Goal: Information Seeking & Learning: Learn about a topic

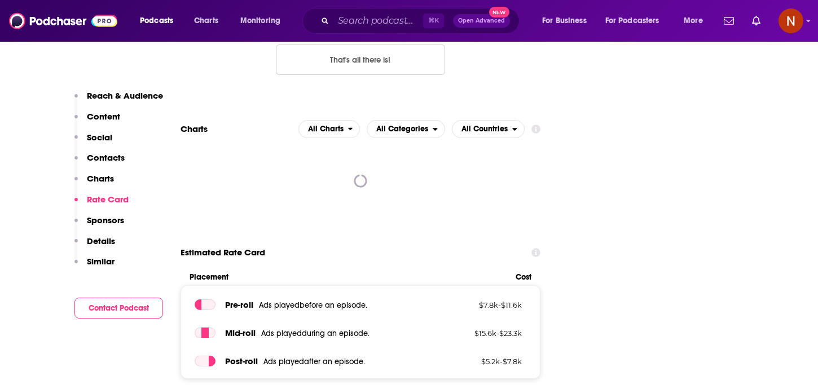
scroll to position [1355, 0]
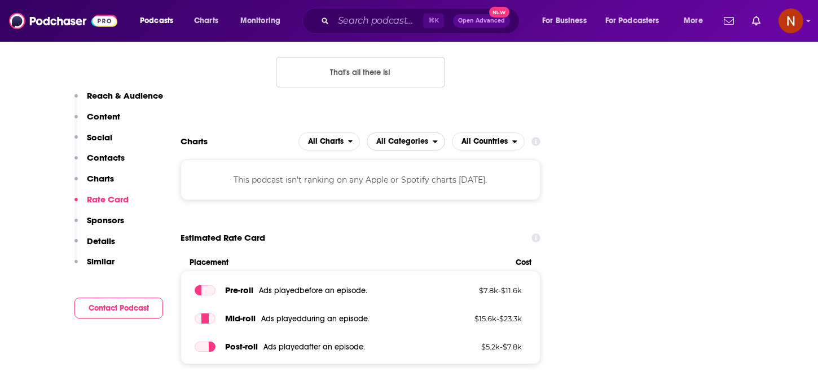
click at [417, 132] on span "All Categories" at bounding box center [399, 141] width 65 height 19
click at [480, 138] on span "All Countries" at bounding box center [484, 142] width 46 height 8
click at [480, 155] on div "All Countries" at bounding box center [488, 162] width 64 height 14
click at [350, 132] on button "All Charts" at bounding box center [329, 141] width 62 height 18
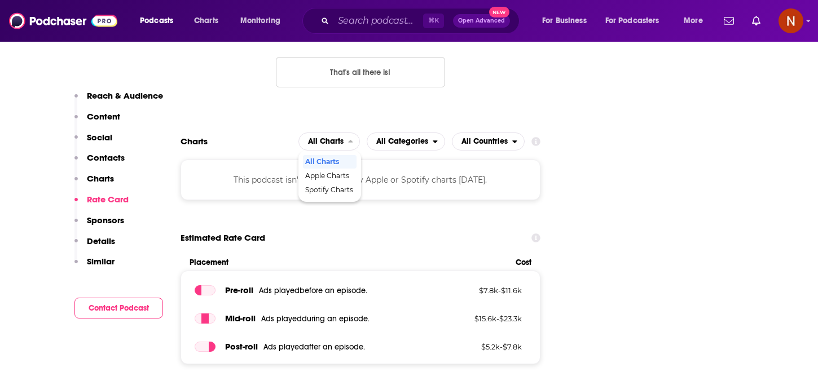
click at [329, 160] on div "This podcast isn't ranking on any Apple or Spotify charts today." at bounding box center [360, 180] width 360 height 41
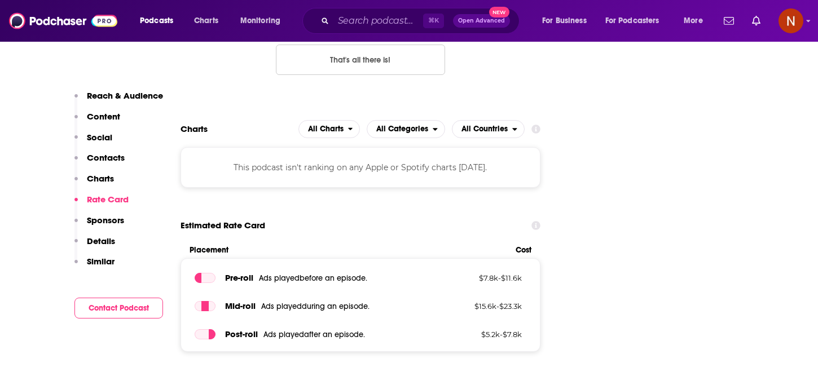
scroll to position [1367, 0]
click at [409, 126] on span "All Categories" at bounding box center [402, 130] width 52 height 8
click at [445, 121] on div "All Charts All Categories All Categories All Countries" at bounding box center [411, 130] width 226 height 18
click at [456, 120] on span "All Countries" at bounding box center [482, 129] width 60 height 19
click at [330, 148] on div "This podcast isn't ranking on any Apple or Spotify charts today." at bounding box center [360, 168] width 360 height 41
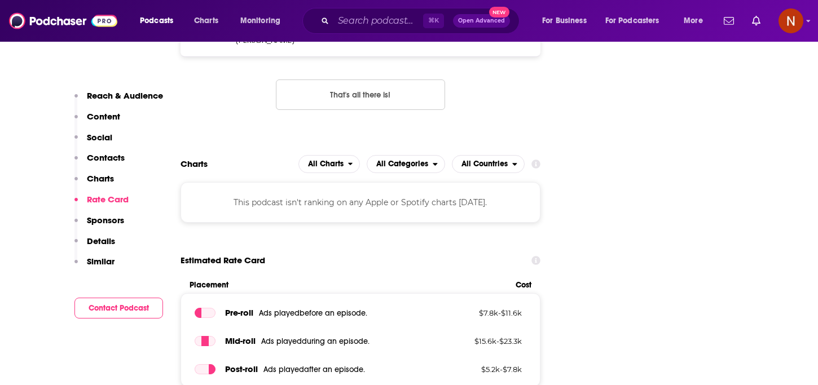
scroll to position [1350, 0]
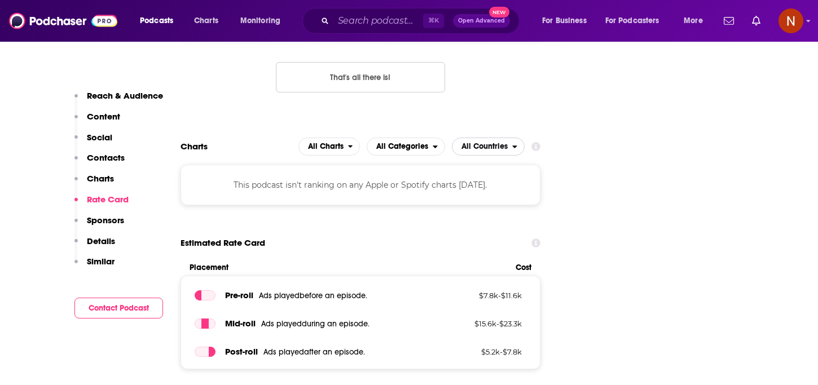
click at [492, 143] on span "All Countries" at bounding box center [484, 147] width 46 height 8
click at [413, 143] on span "All Categories" at bounding box center [402, 147] width 52 height 8
click at [327, 137] on span "All Charts" at bounding box center [323, 146] width 49 height 19
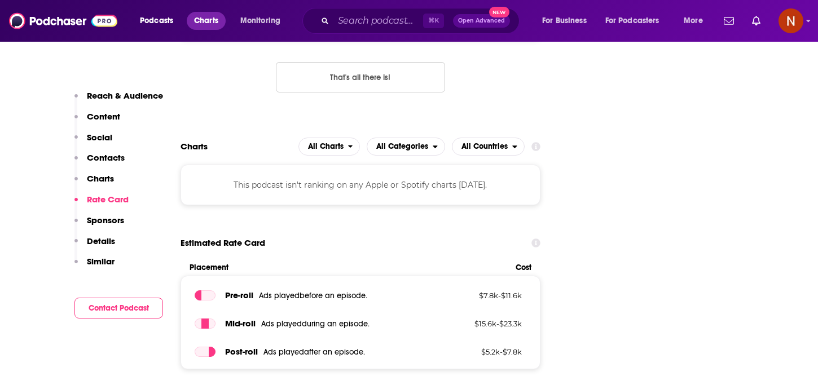
click at [208, 21] on span "Charts" at bounding box center [206, 21] width 24 height 16
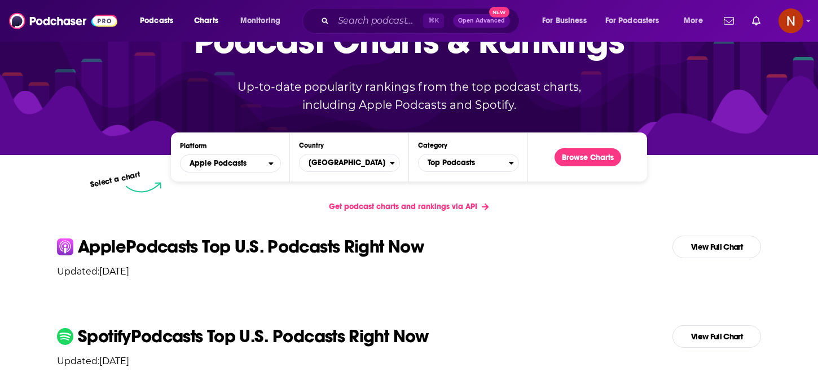
scroll to position [168, 0]
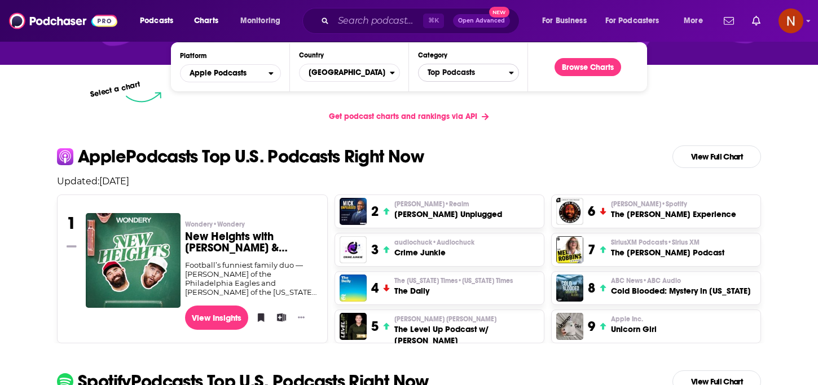
click at [482, 76] on span "Top Podcasts" at bounding box center [463, 72] width 90 height 19
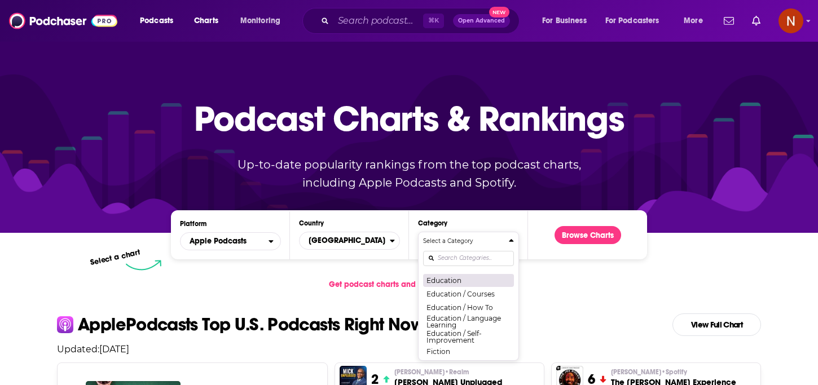
scroll to position [0, 0]
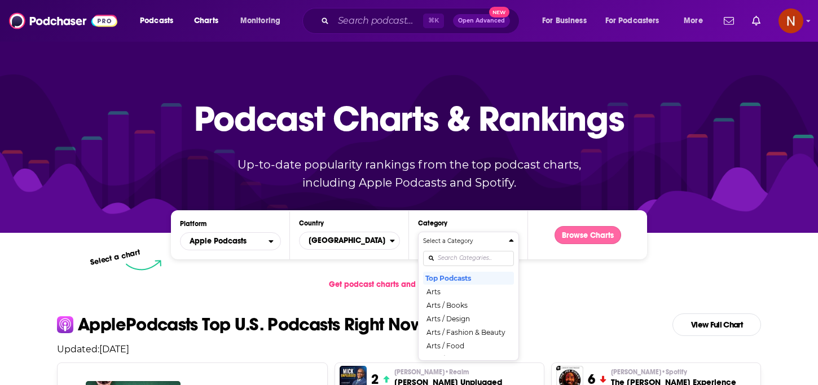
click at [586, 235] on button "Browse Charts" at bounding box center [587, 235] width 67 height 18
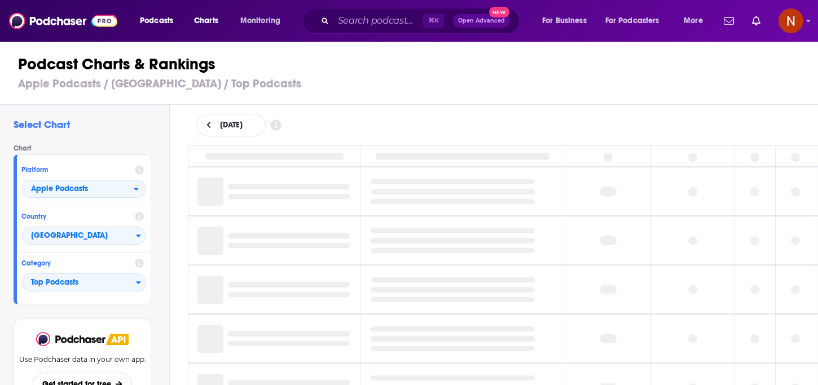
click at [208, 123] on icon at bounding box center [208, 125] width 4 height 7
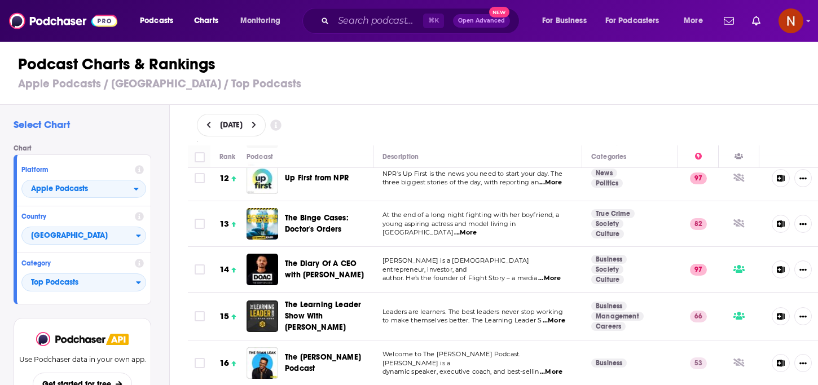
scroll to position [533, 0]
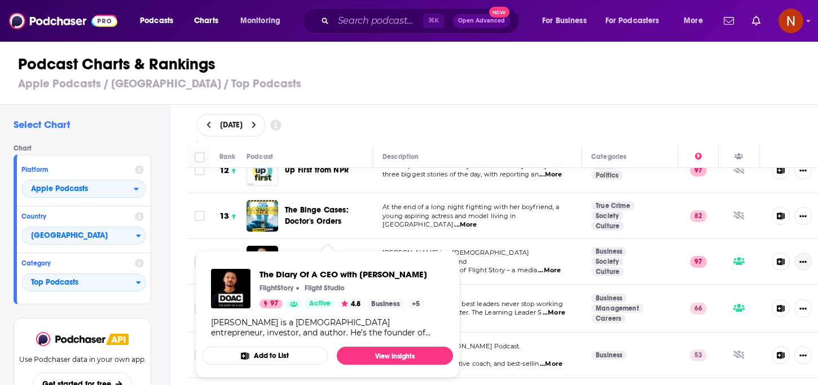
click at [798, 254] on button "Show More Button" at bounding box center [802, 262] width 17 height 18
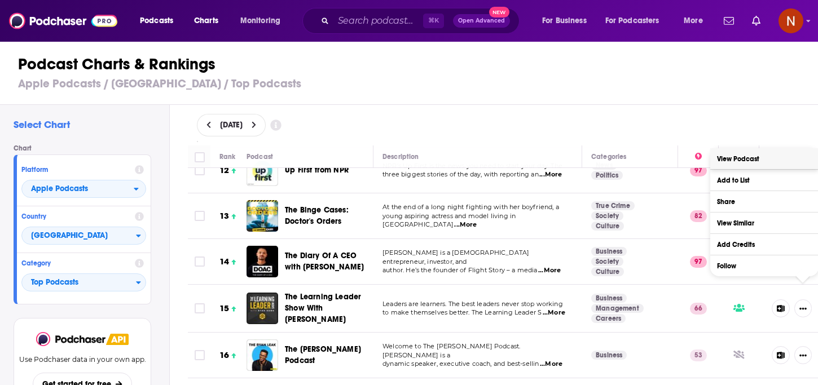
click at [778, 159] on link "View Podcast" at bounding box center [764, 158] width 108 height 21
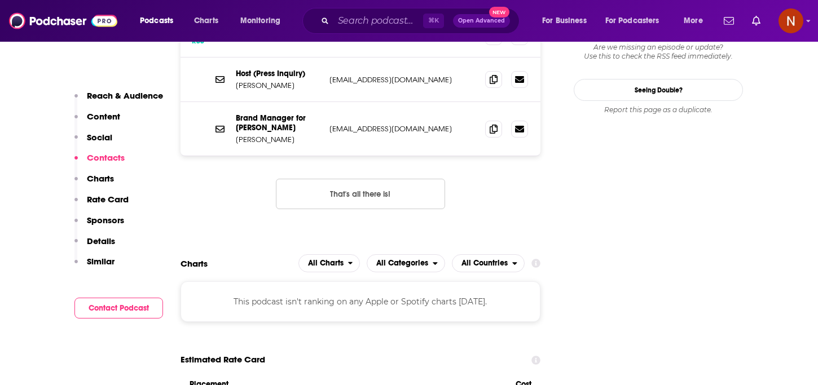
scroll to position [1237, 0]
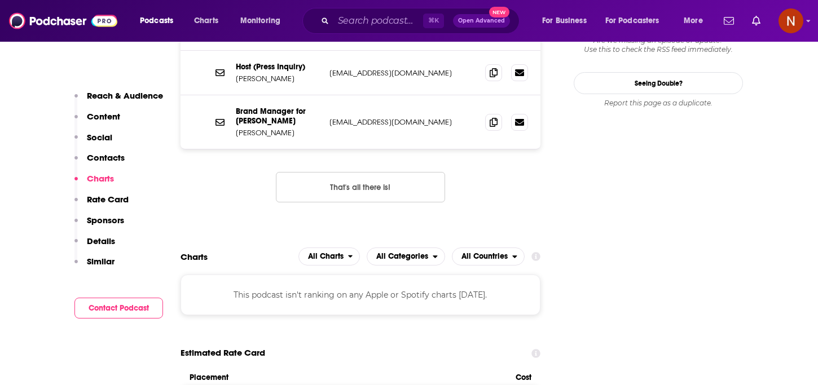
click at [356, 275] on div "This podcast isn't ranking on any Apple or Spotify charts today." at bounding box center [360, 295] width 360 height 41
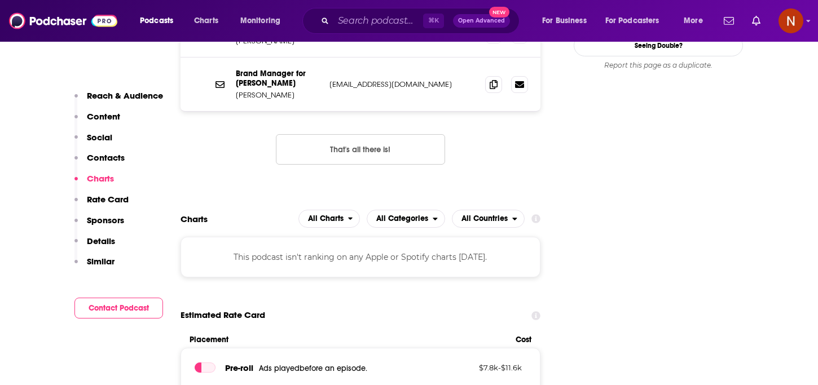
scroll to position [1284, 0]
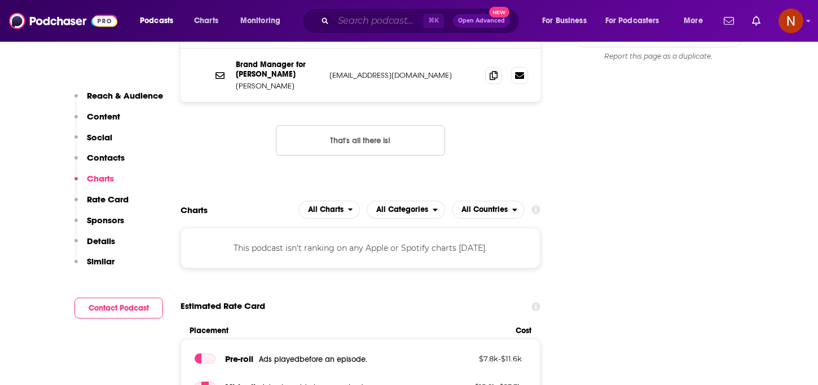
click at [382, 20] on input "Search podcasts, credits, & more..." at bounding box center [378, 21] width 90 height 18
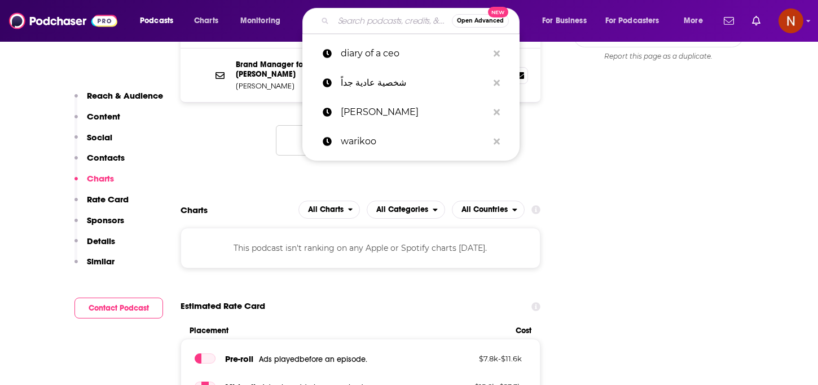
paste input "Paisa Vaisa"
type input "Paisa Vaisa"
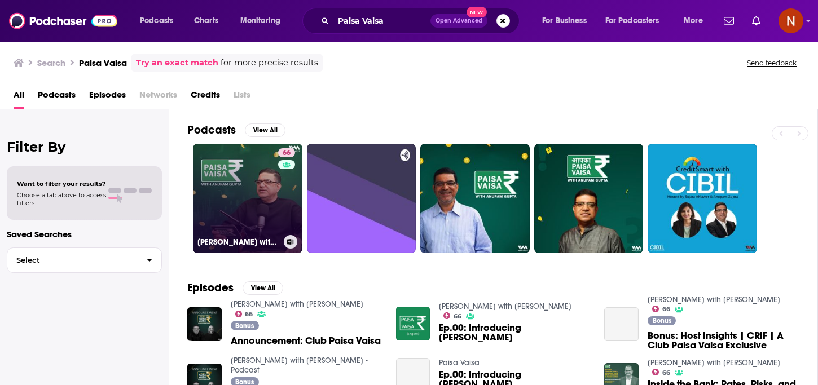
click at [234, 240] on h3 "Paisa Vaisa with Anupam Gupta" at bounding box center [238, 242] width 82 height 10
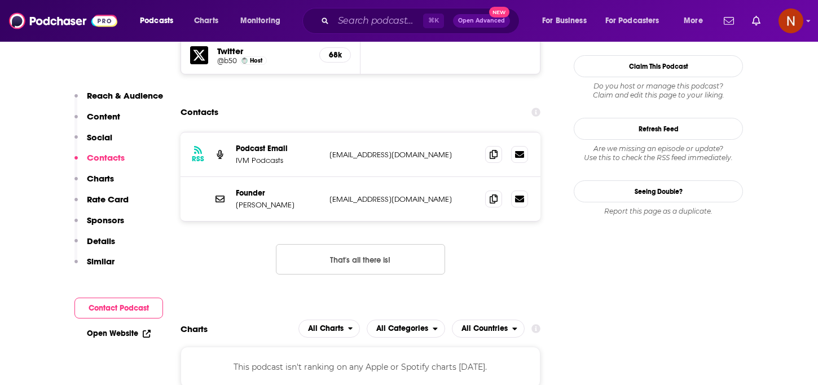
scroll to position [1057, 0]
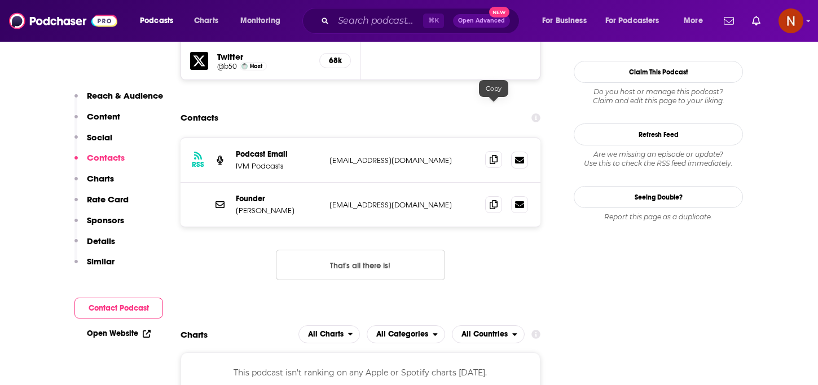
click at [494, 155] on icon at bounding box center [493, 159] width 8 height 9
